Goal: Transaction & Acquisition: Purchase product/service

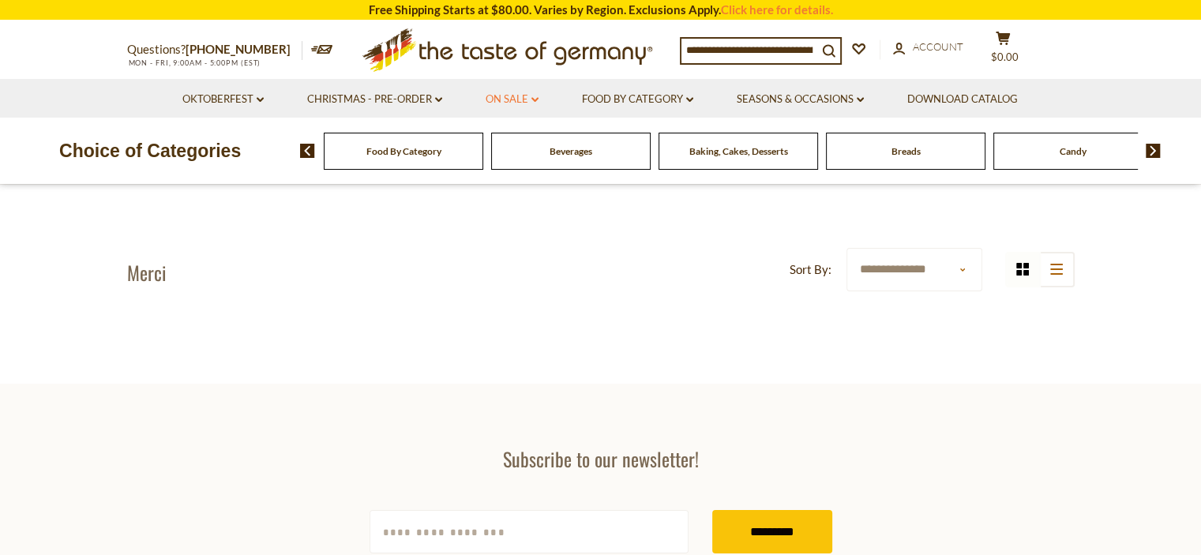
click at [513, 99] on link "On Sale dropdown_arrow" at bounding box center [512, 99] width 53 height 17
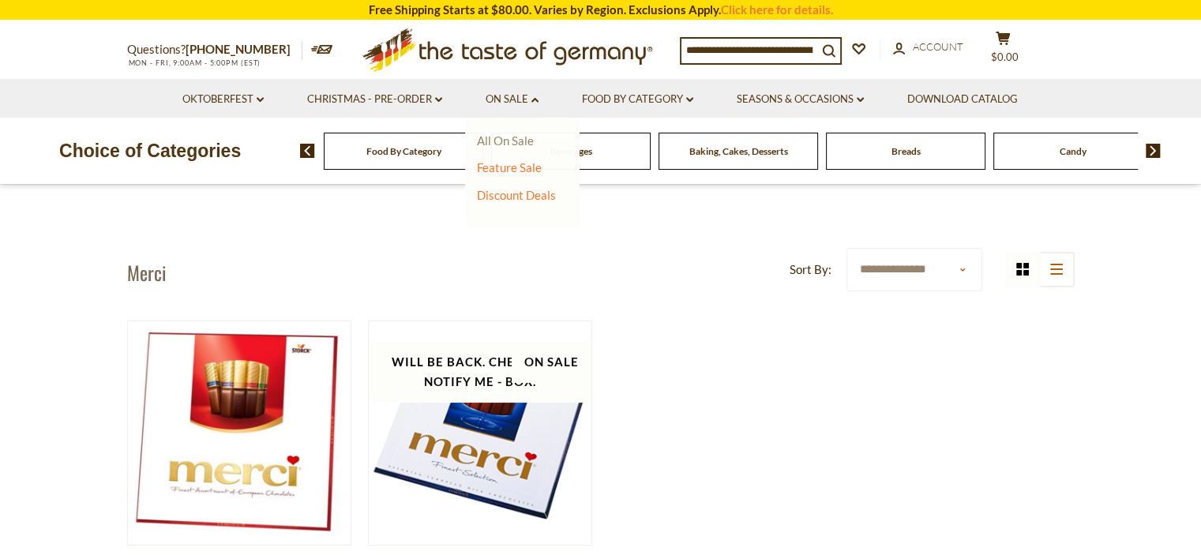
click at [514, 138] on link "All On Sale" at bounding box center [505, 140] width 57 height 14
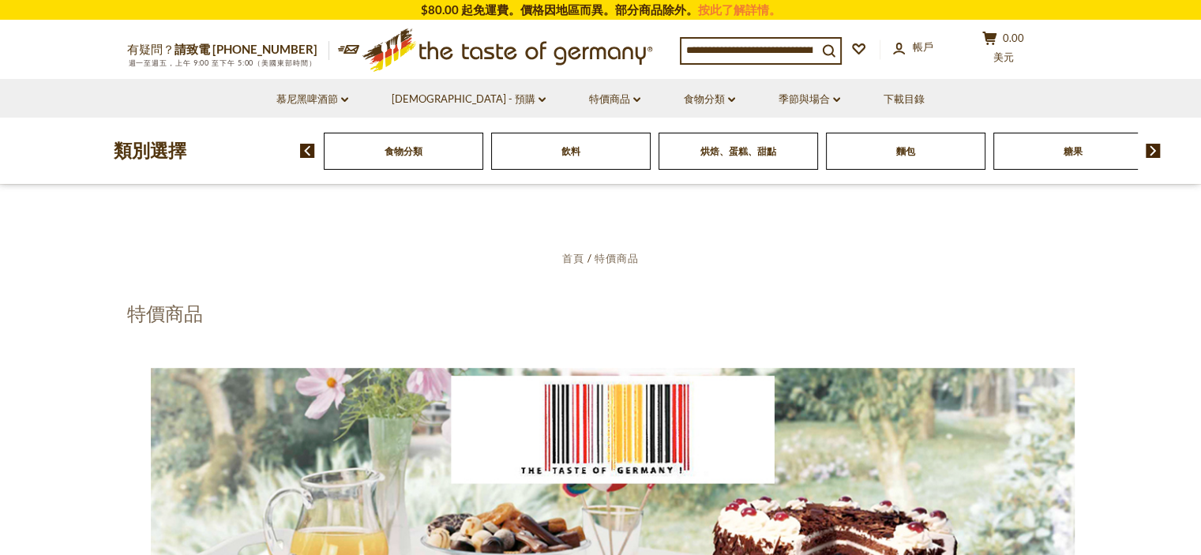
click at [1153, 151] on img at bounding box center [1153, 151] width 15 height 14
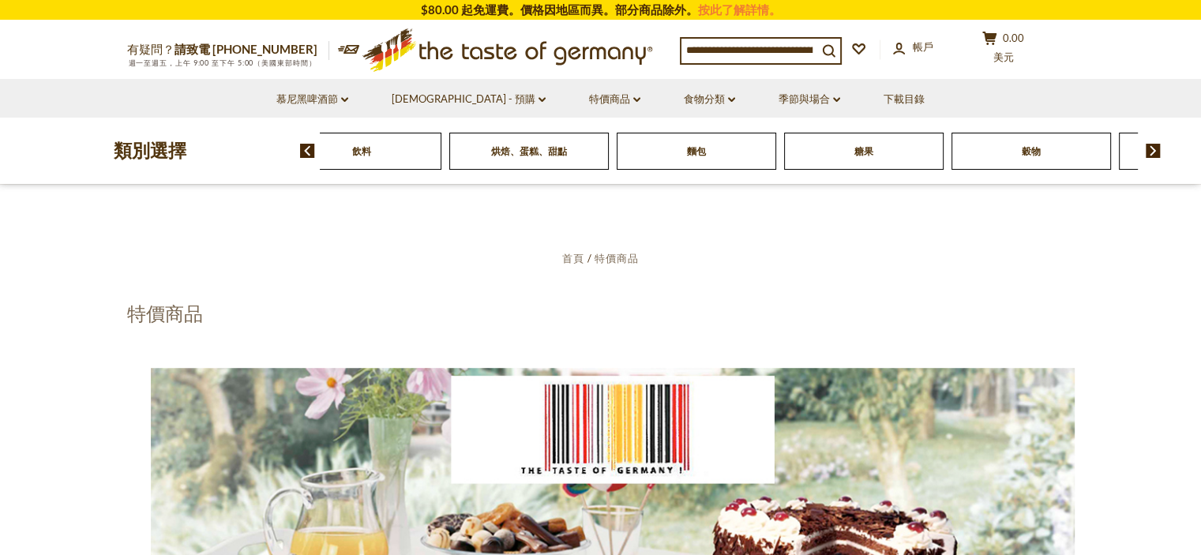
click at [1153, 151] on img at bounding box center [1153, 151] width 15 height 14
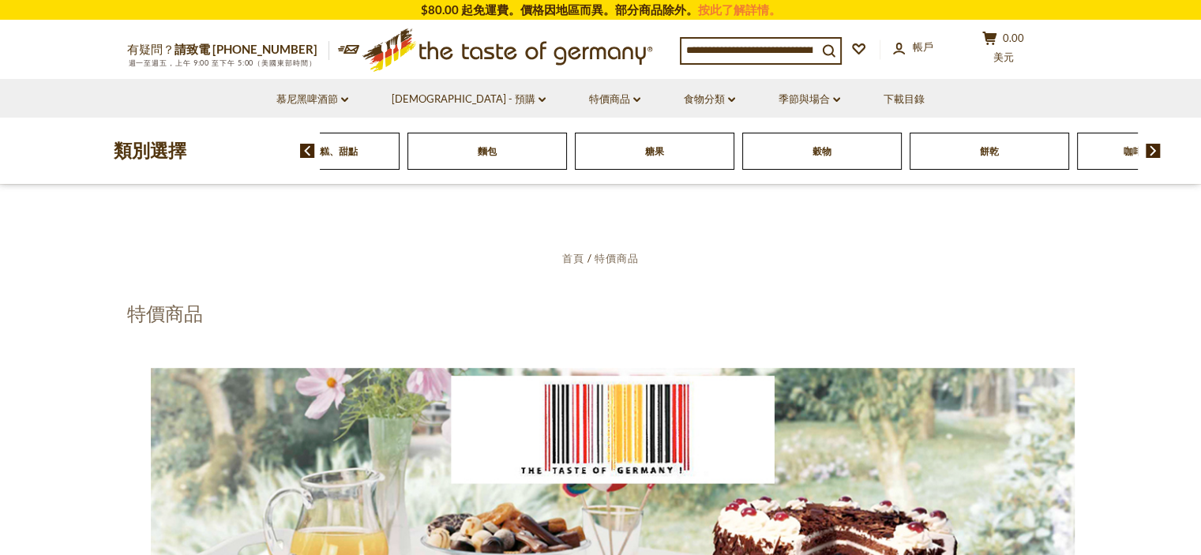
click at [663, 151] on font "糖果" at bounding box center [654, 151] width 19 height 12
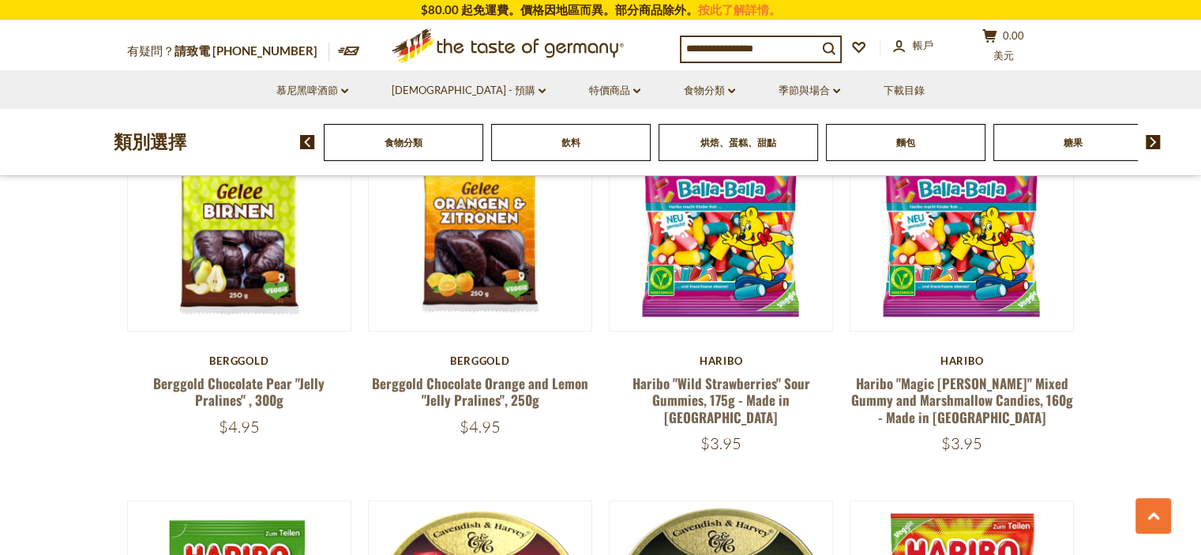
scroll to position [4460, 0]
